Goal: Task Accomplishment & Management: Complete application form

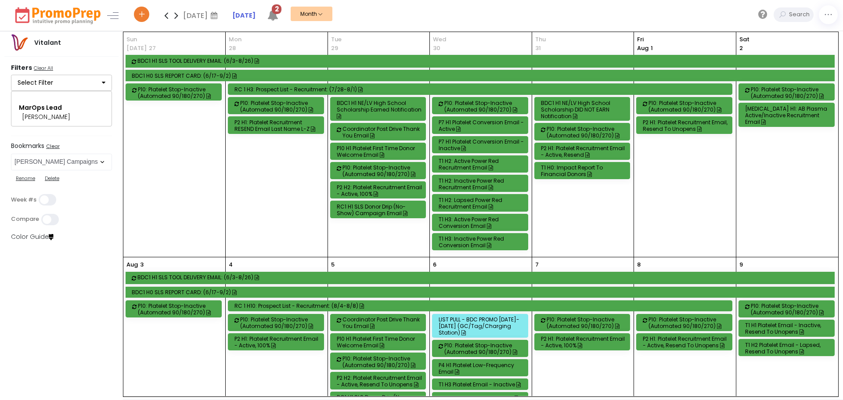
select select "21"
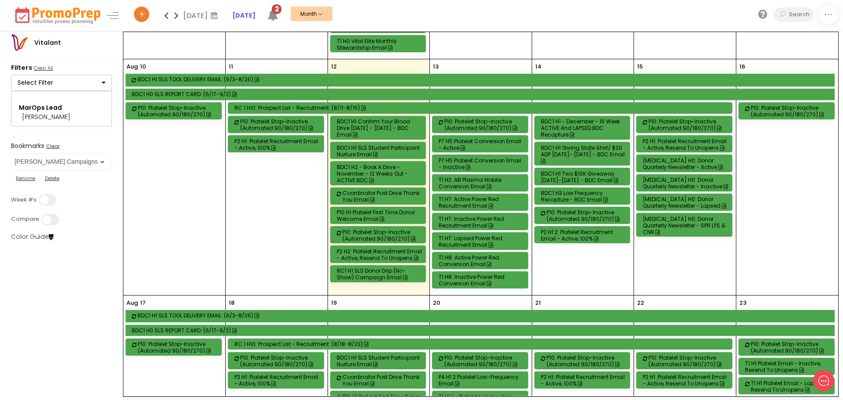
click at [595, 124] on div "BDC1 H1 - December - 16 Week ACTIVE and LAPSED BDC Recapture" at bounding box center [584, 128] width 86 height 20
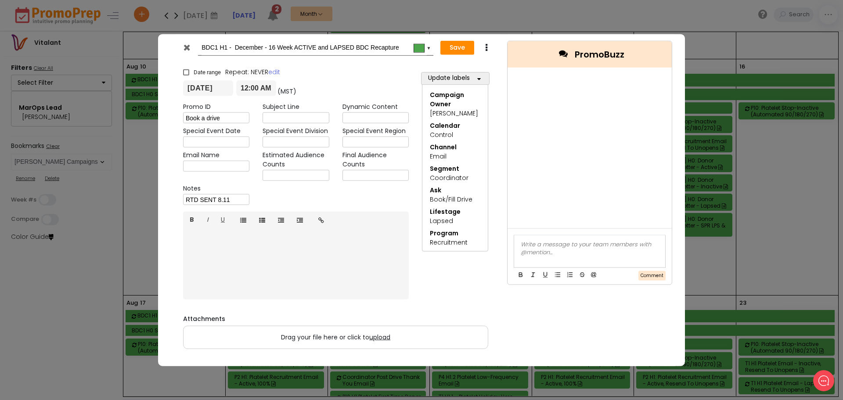
click at [185, 51] on icon at bounding box center [187, 47] width 7 height 9
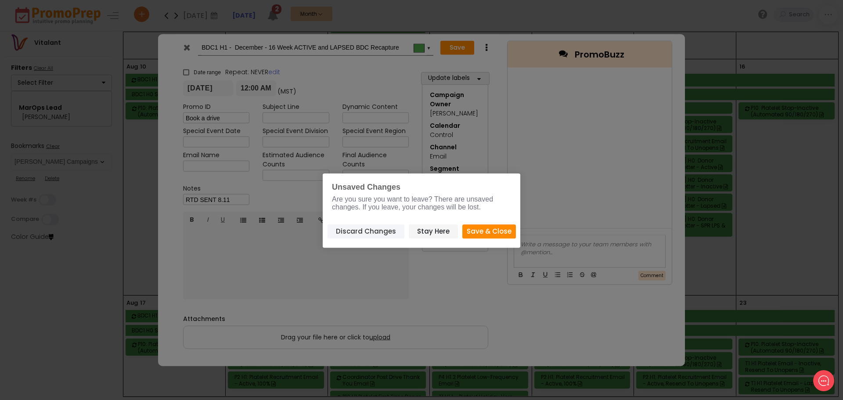
click at [379, 235] on button "Discard Changes" at bounding box center [366, 231] width 77 height 14
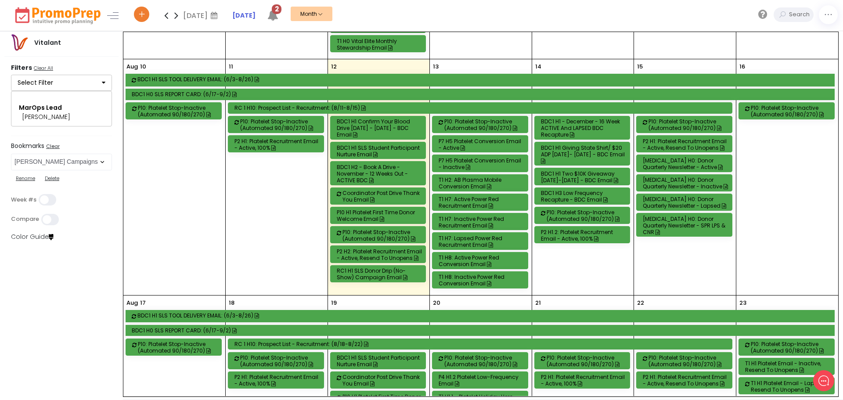
click at [586, 152] on div "BDC1 H1 Giving State Shirt/ $20 ADP [DATE]- [DATE] - BDC Email" at bounding box center [584, 155] width 86 height 20
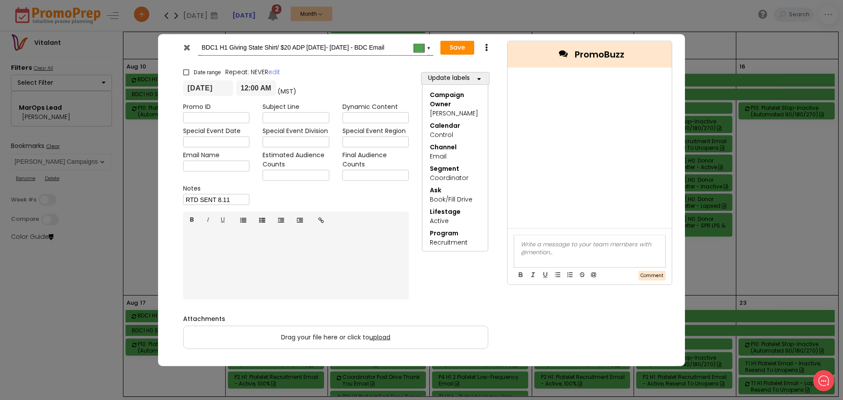
click at [182, 47] on div at bounding box center [188, 49] width 22 height 13
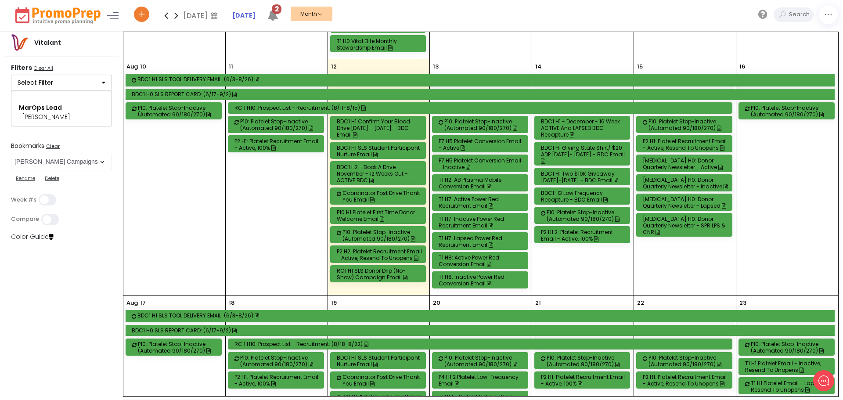
click at [566, 174] on div "BDC1 H1 Two $10K Giveaway [DATE]-[DATE] - BDC Email" at bounding box center [584, 176] width 86 height 13
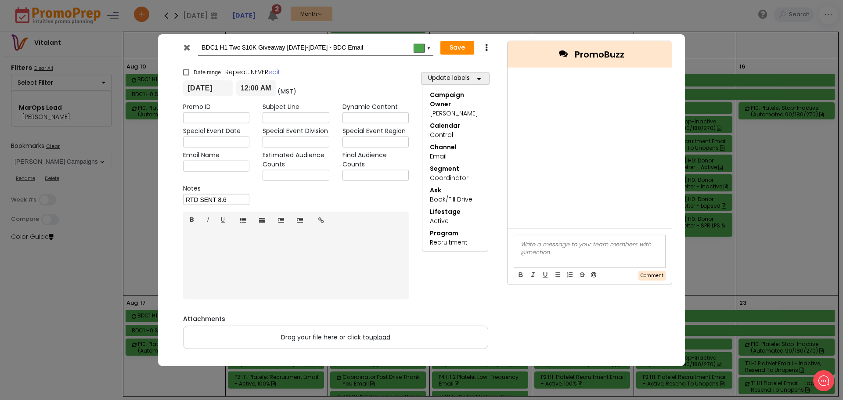
click at [187, 47] on icon at bounding box center [187, 47] width 7 height 9
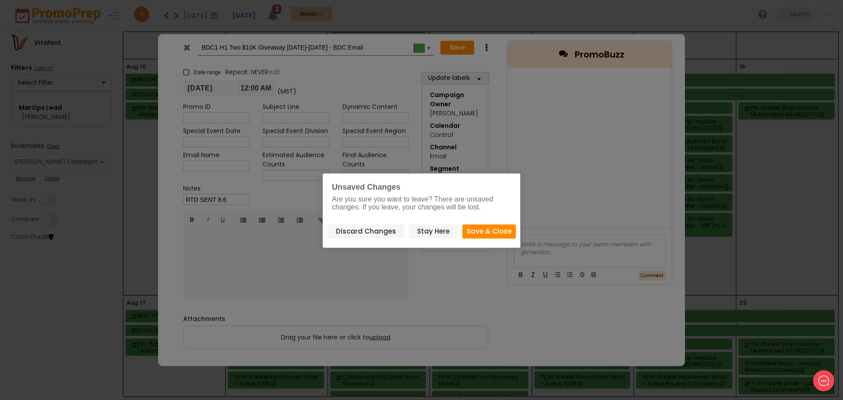
click at [470, 228] on button "Save & Close" at bounding box center [490, 231] width 54 height 14
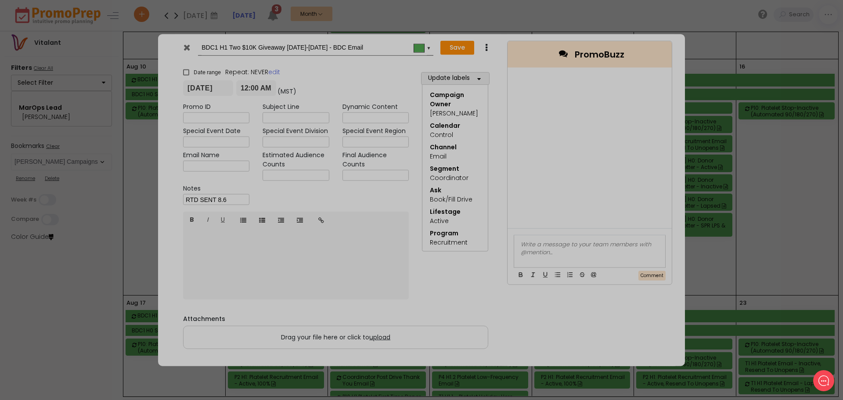
type input "[DATE]"
type input "00:00"
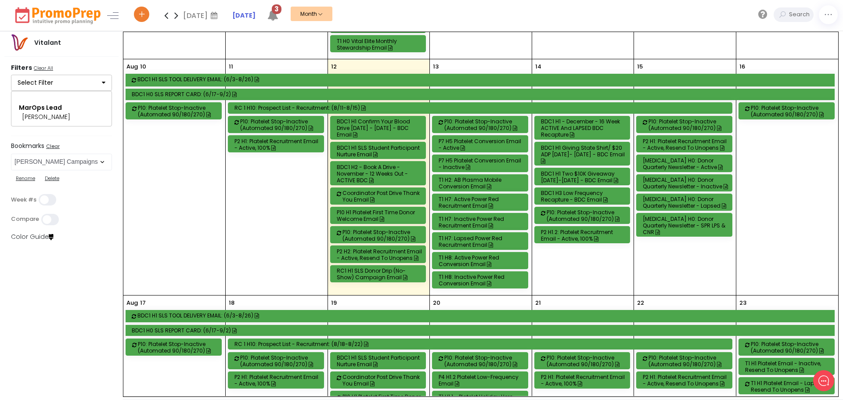
click at [577, 194] on div "BDC1 H3 Low Frequency Recapture - BDC Email" at bounding box center [584, 196] width 86 height 13
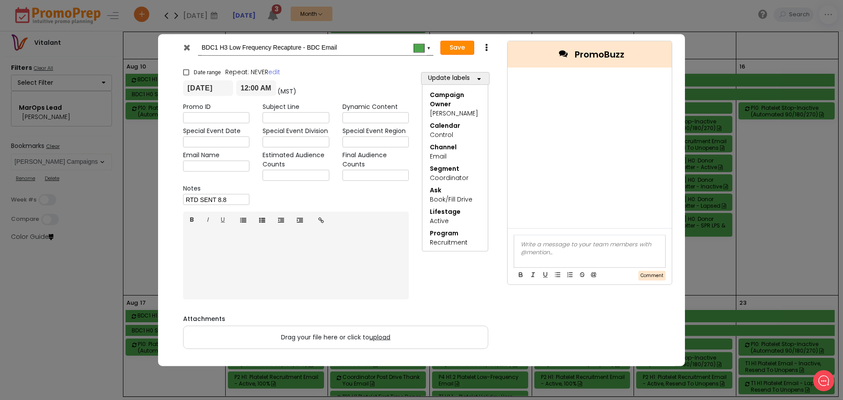
click at [451, 49] on button "Save" at bounding box center [458, 48] width 34 height 14
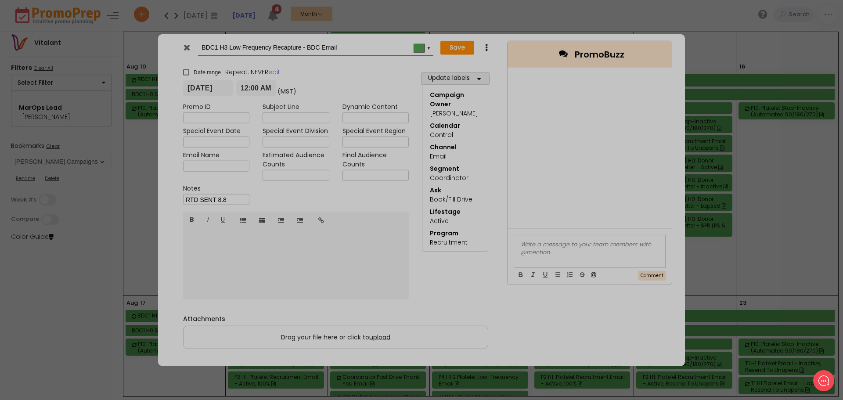
type input "[DATE]"
type input "00:00"
